Goal: Information Seeking & Learning: Learn about a topic

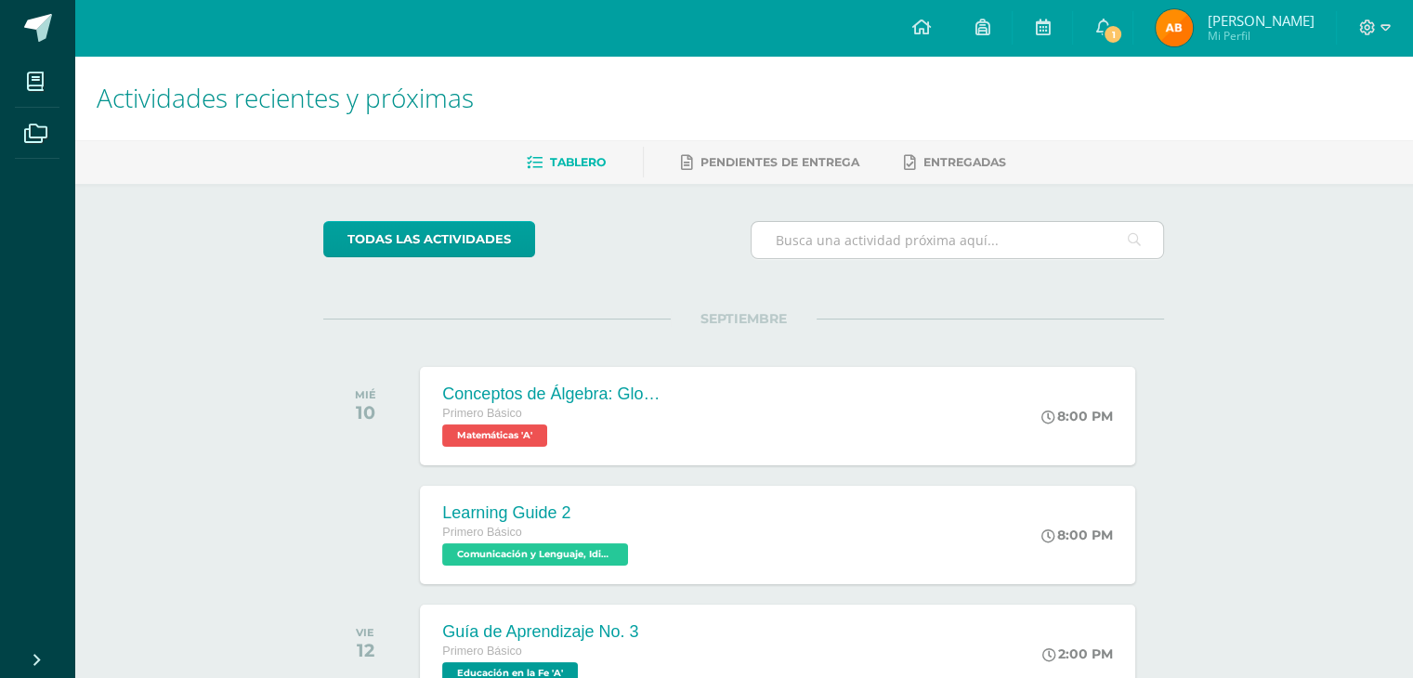
click at [998, 243] on input "text" at bounding box center [958, 240] width 412 height 36
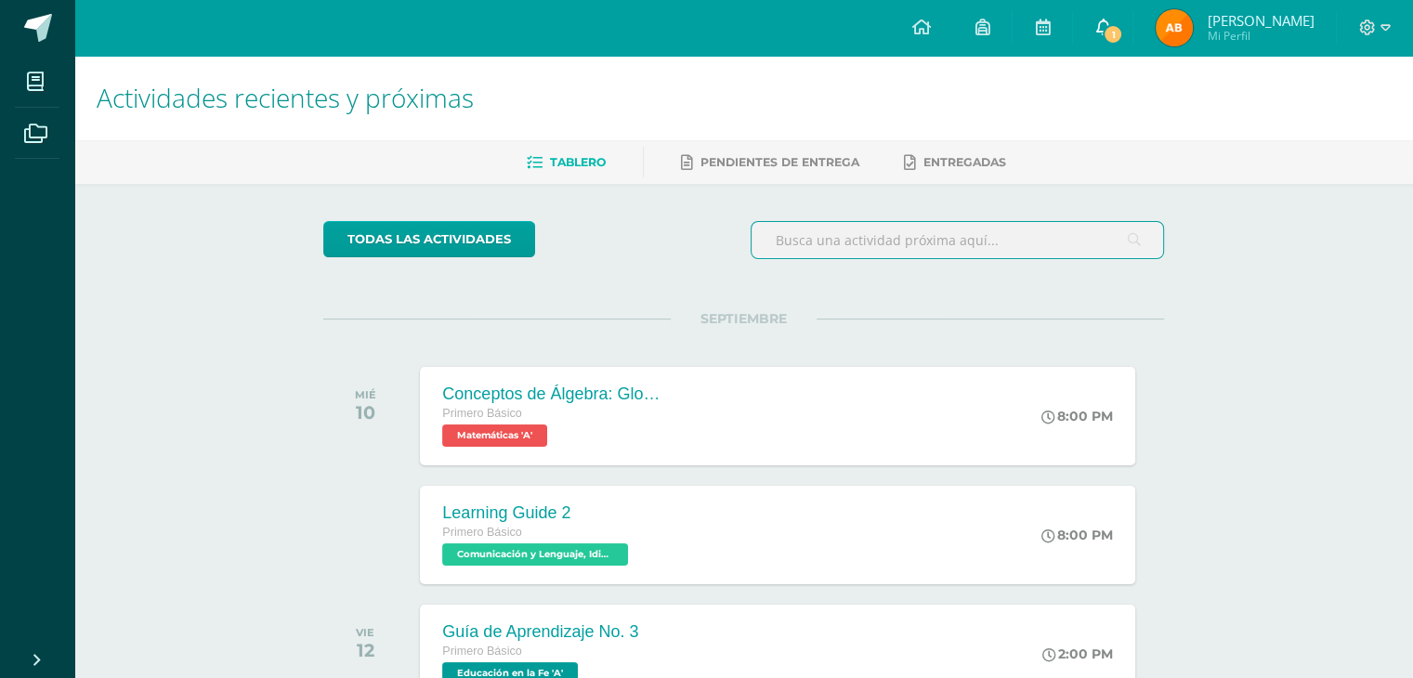
click at [1110, 33] on icon at bounding box center [1102, 27] width 15 height 17
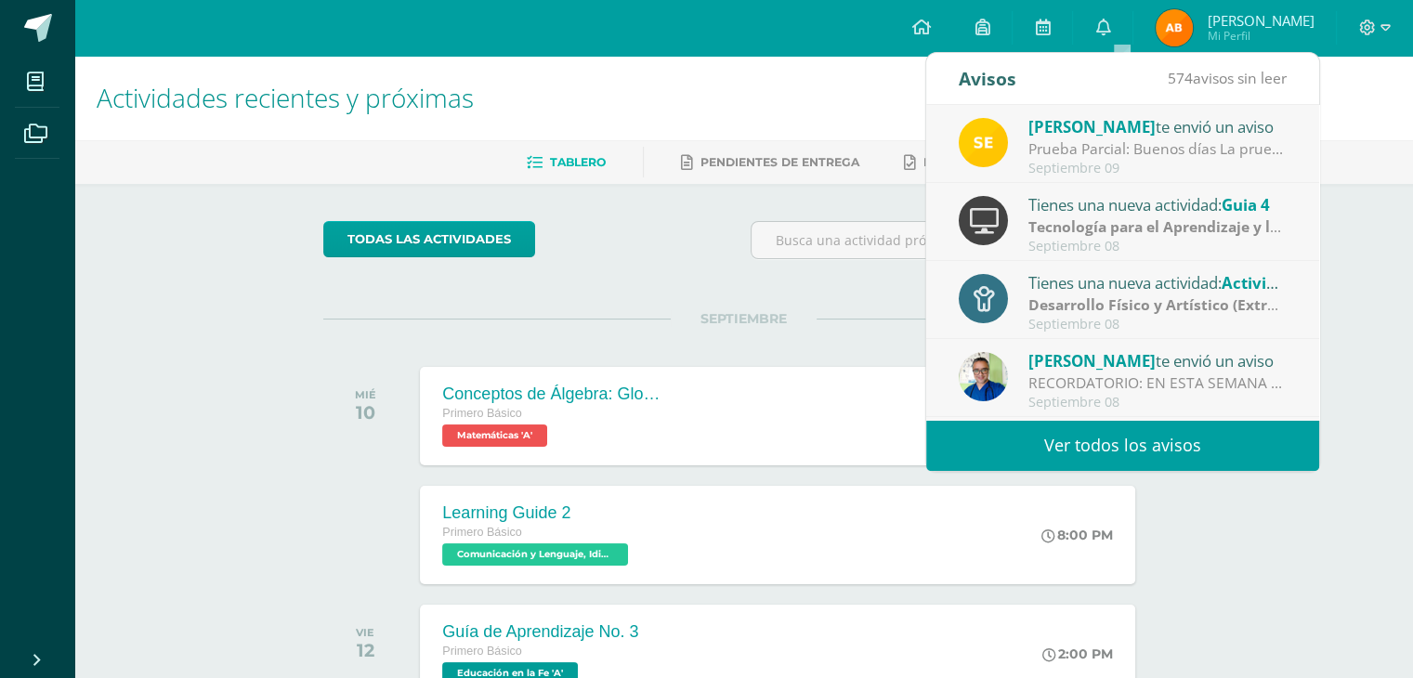
click at [1111, 443] on link "Ver todos los avisos" at bounding box center [1122, 445] width 393 height 51
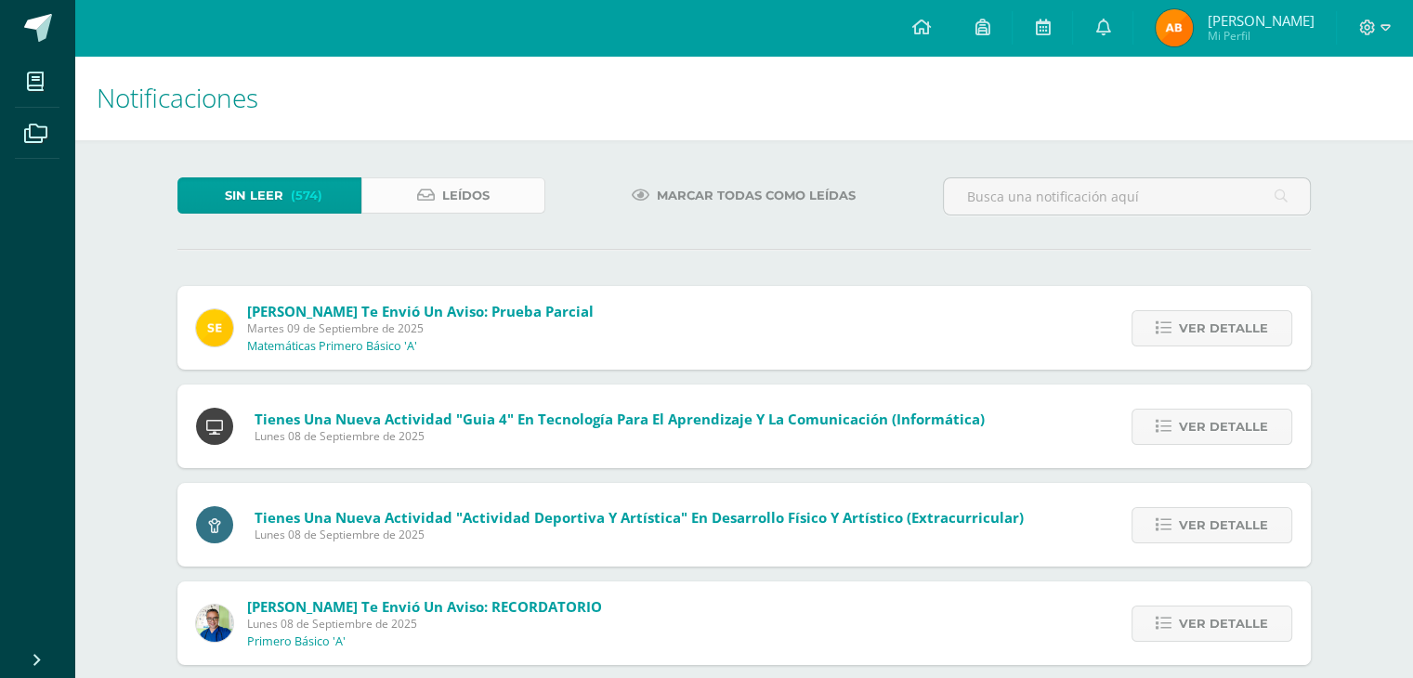
click at [402, 197] on link "Leídos" at bounding box center [453, 195] width 184 height 36
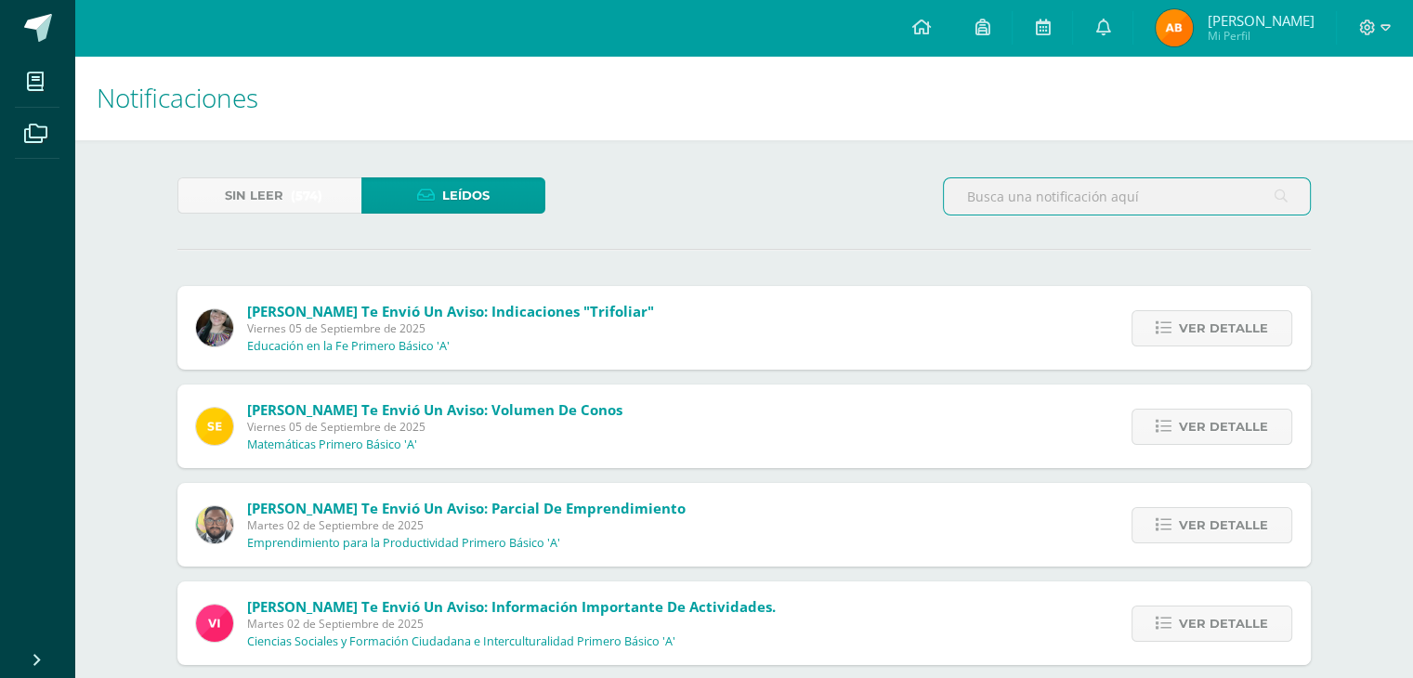
click at [1100, 194] on input "text" at bounding box center [1127, 196] width 366 height 36
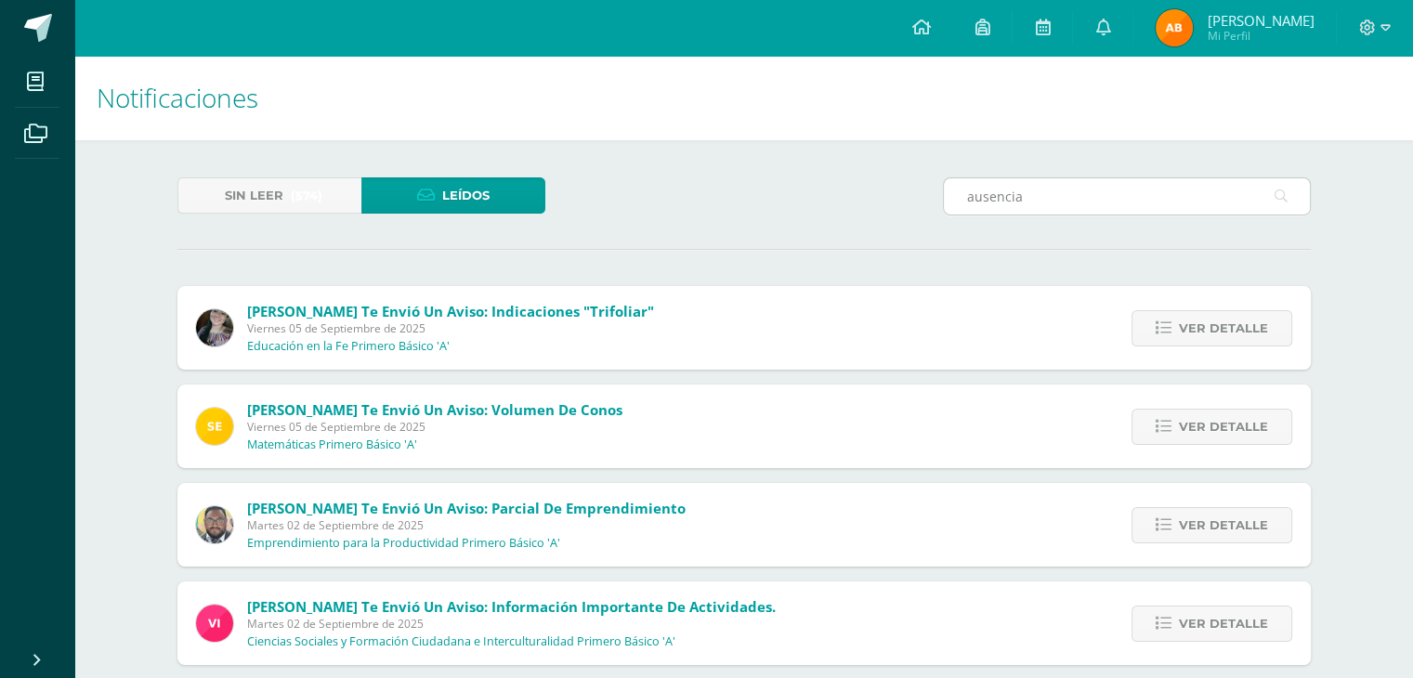
click at [1277, 195] on icon at bounding box center [1281, 196] width 13 height 38
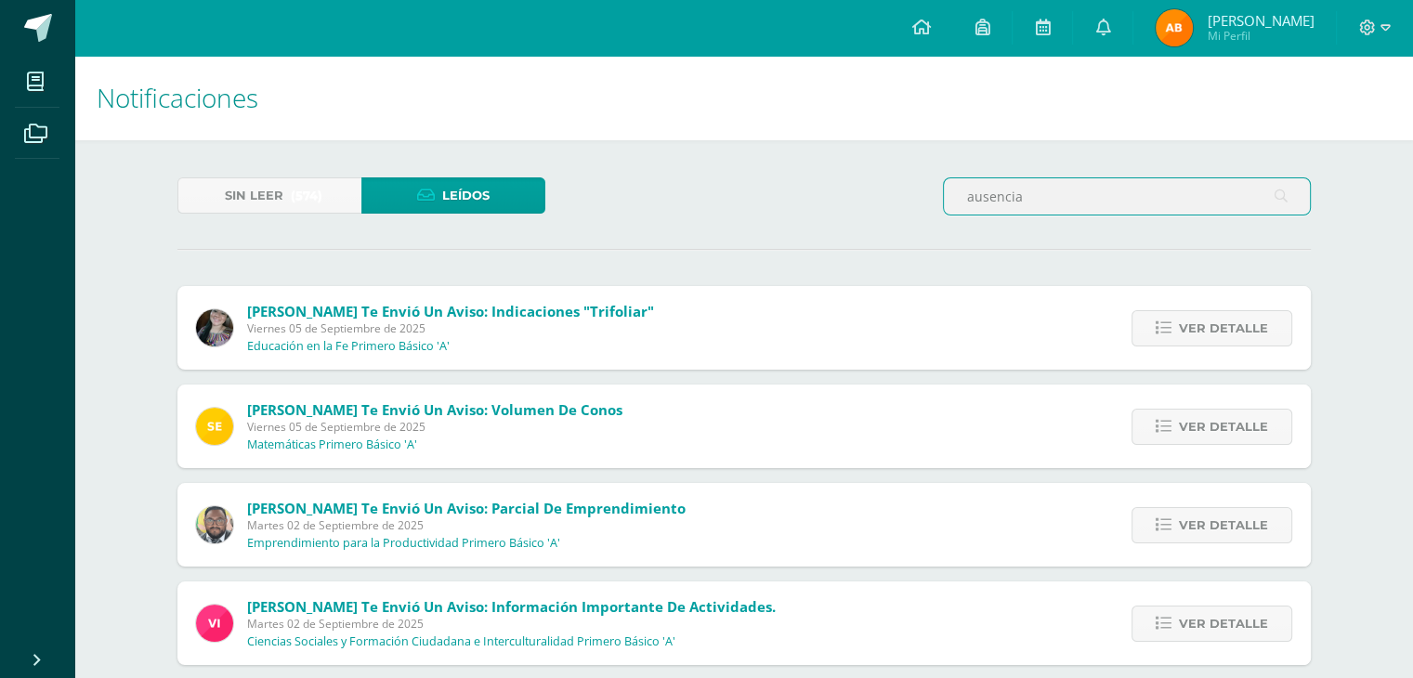
click at [1179, 202] on input "ausencia" at bounding box center [1127, 196] width 366 height 36
type input "a"
type input "oscar"
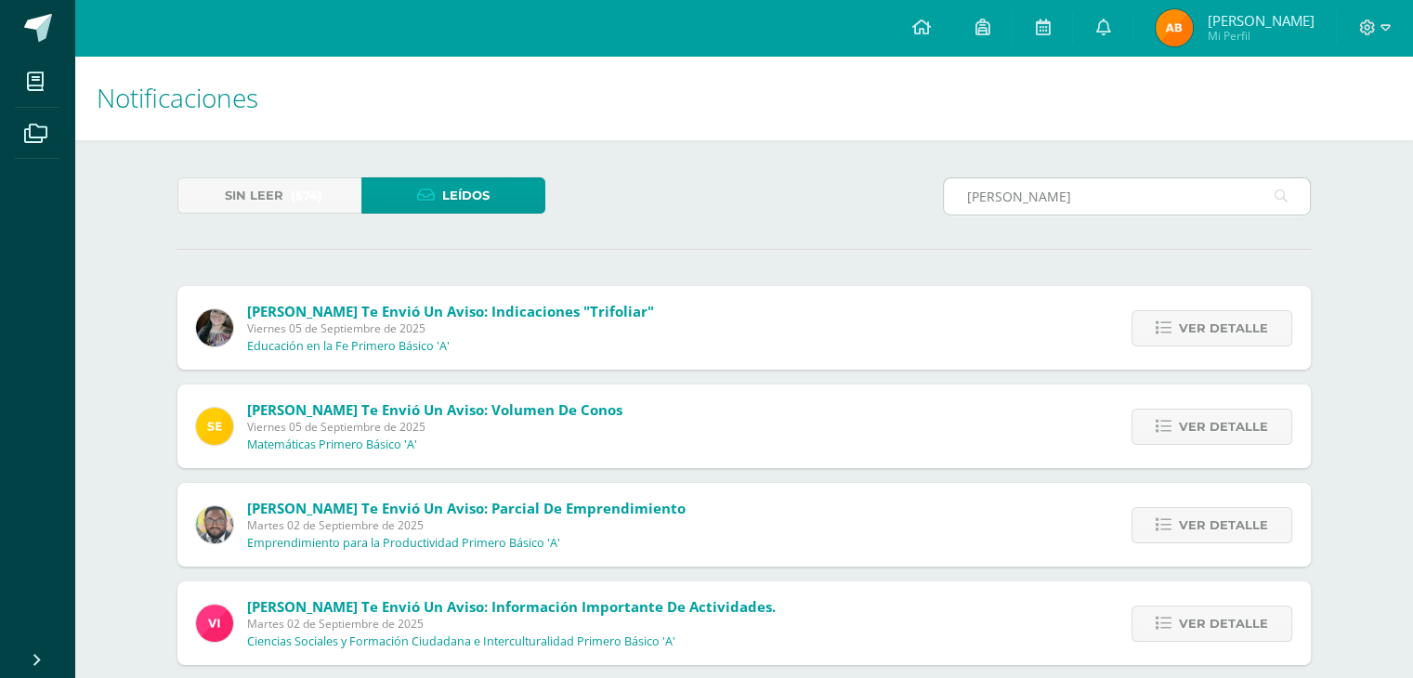
click at [1276, 190] on div "oscar" at bounding box center [1127, 196] width 368 height 38
click at [1277, 190] on icon at bounding box center [1281, 196] width 13 height 38
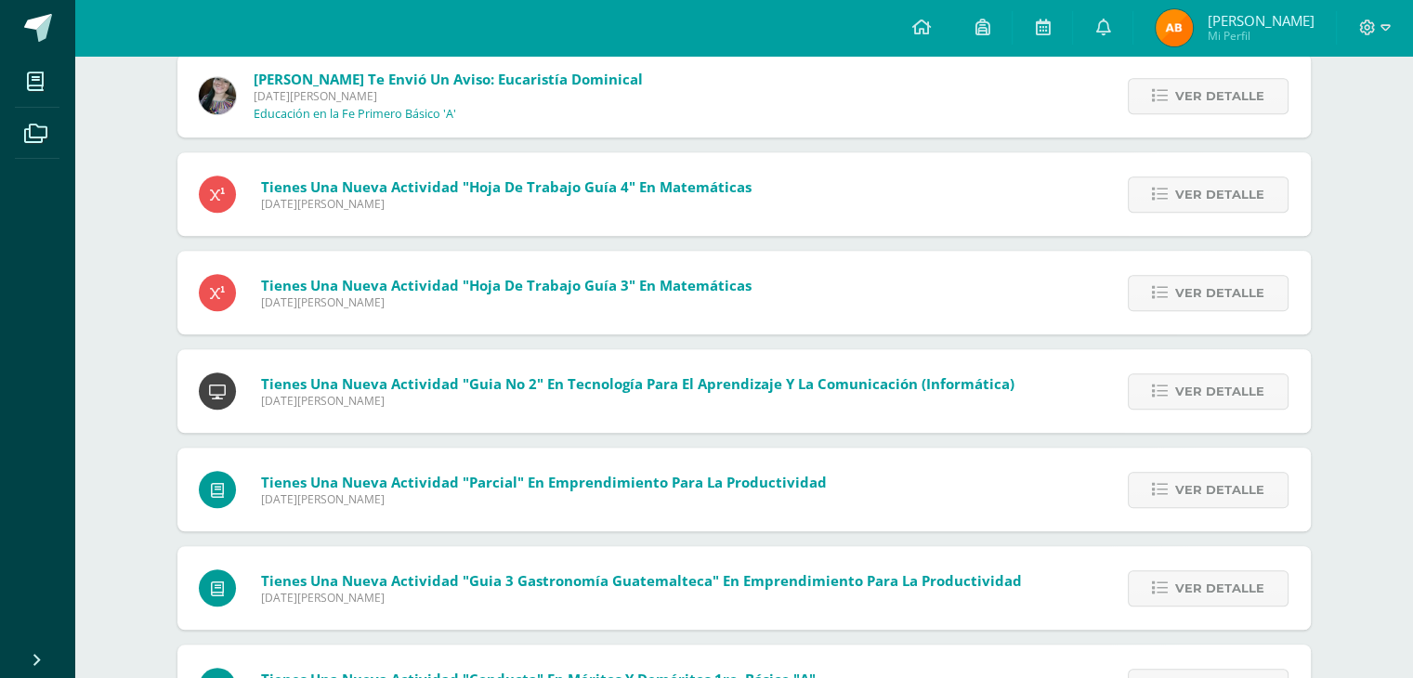
scroll to position [1328, 0]
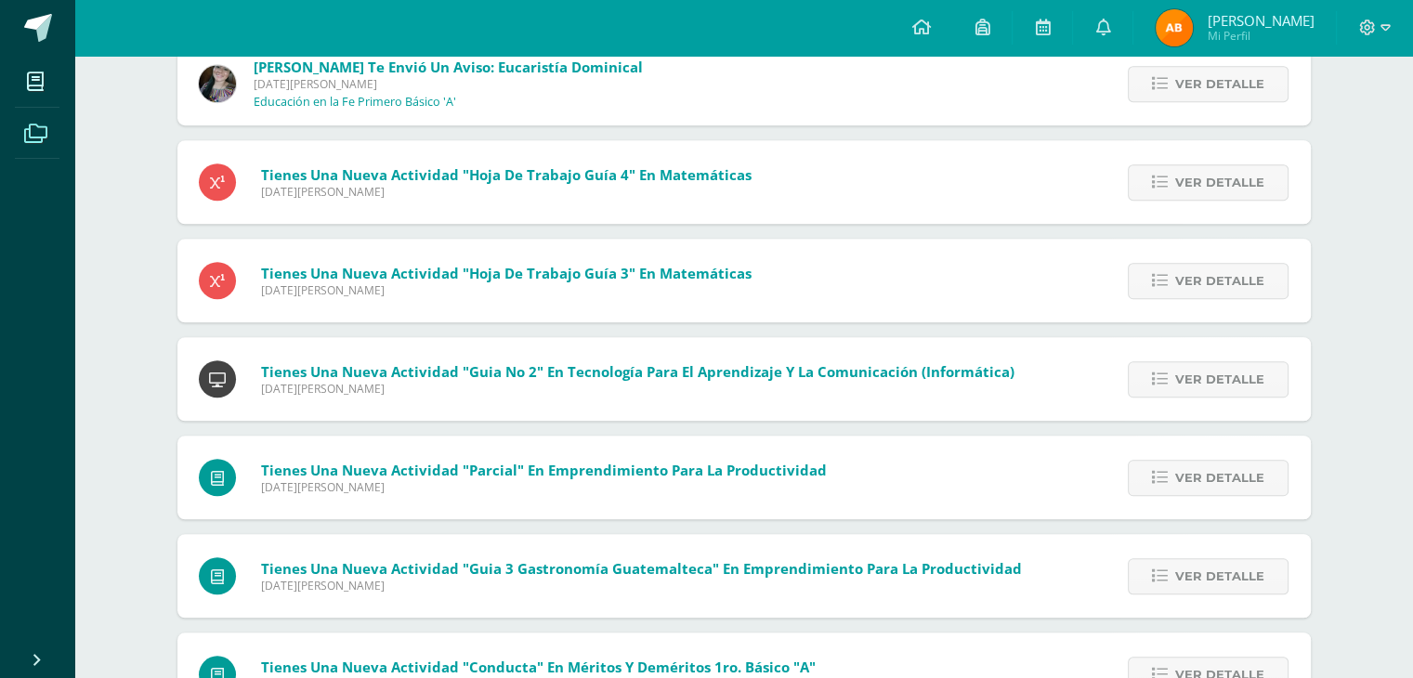
click at [20, 132] on span at bounding box center [36, 132] width 42 height 42
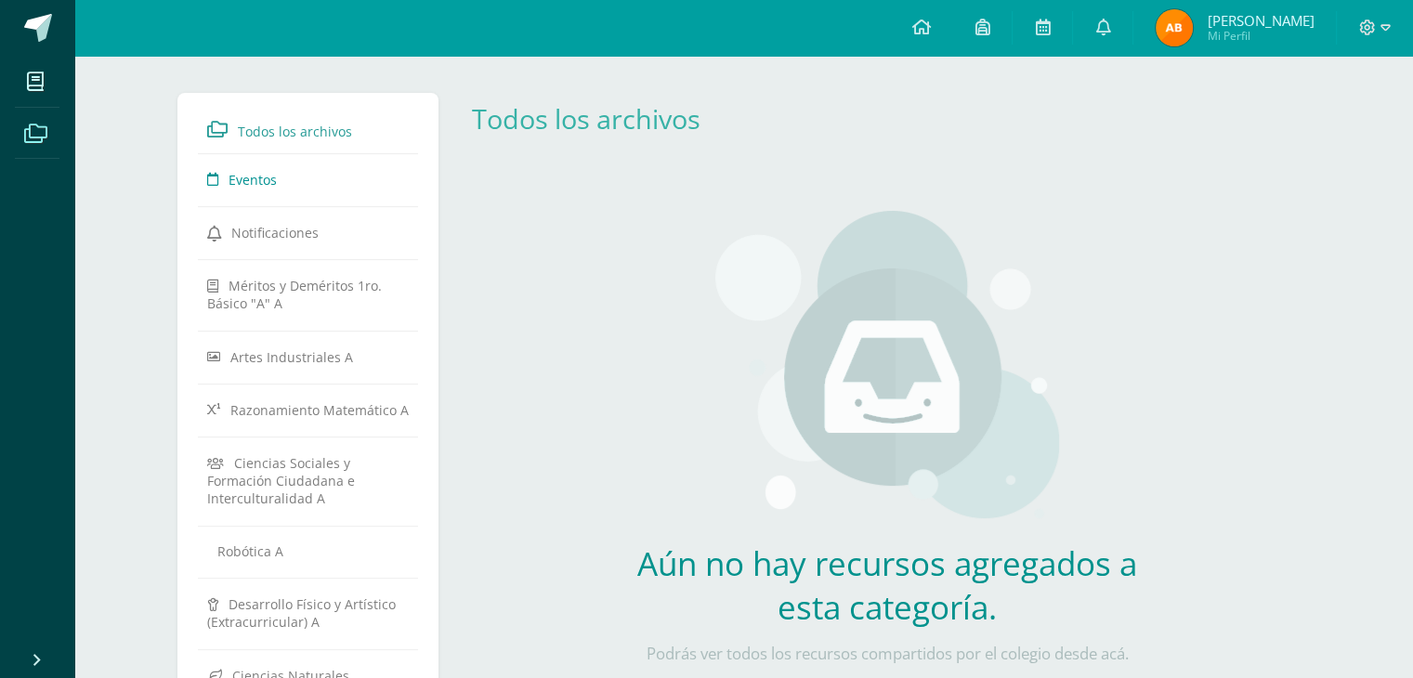
click at [339, 186] on link "Eventos" at bounding box center [308, 179] width 203 height 33
click at [342, 138] on span "Todos los archivos" at bounding box center [295, 132] width 114 height 18
